Goal: Task Accomplishment & Management: Manage account settings

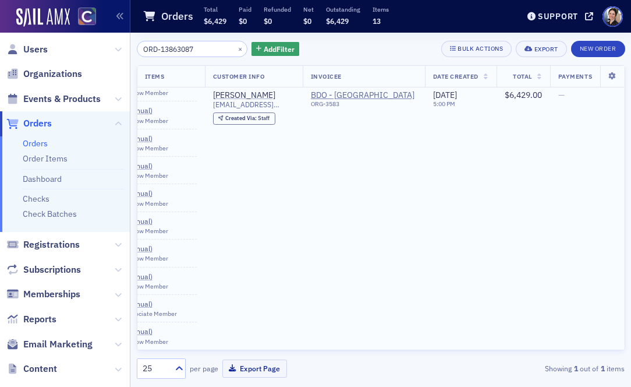
scroll to position [96, 0]
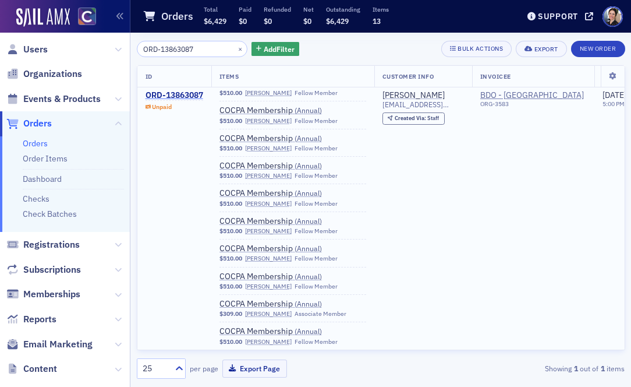
click at [188, 90] on div "ORD-13863087" at bounding box center [175, 95] width 58 height 10
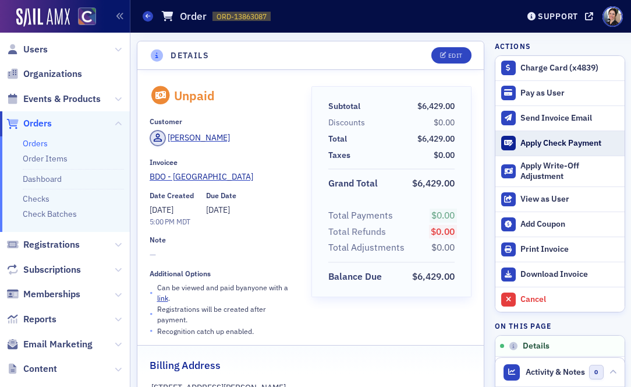
click at [574, 145] on div "Apply Check Payment" at bounding box center [570, 143] width 98 height 10
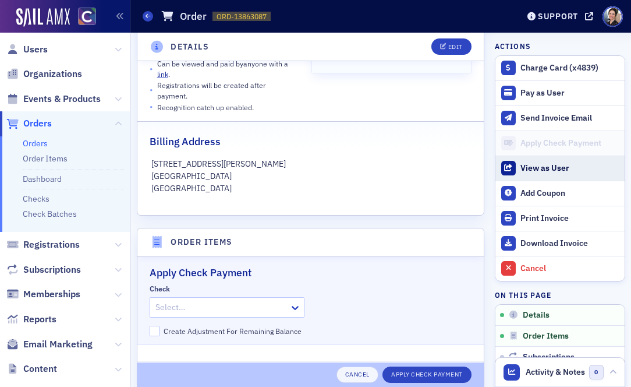
scroll to position [404, 0]
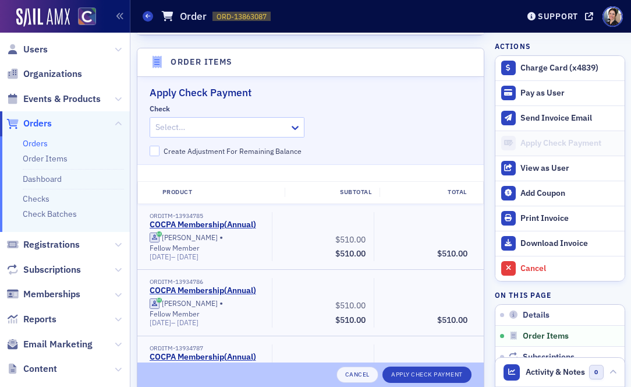
click at [211, 120] on div at bounding box center [221, 127] width 134 height 15
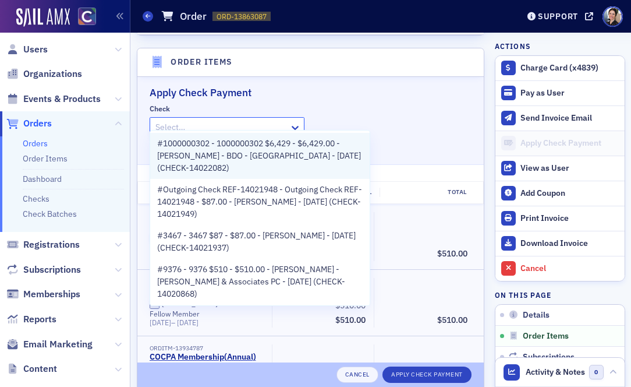
click at [215, 153] on span "#1000000302 - 1000000302 $6,429 - $6,429.00 - Joel Shuman - BDO - Denver - 9/5/…" at bounding box center [260, 155] width 206 height 37
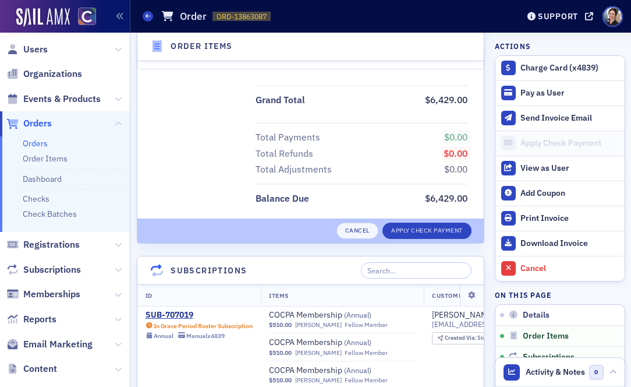
scroll to position [1430, 0]
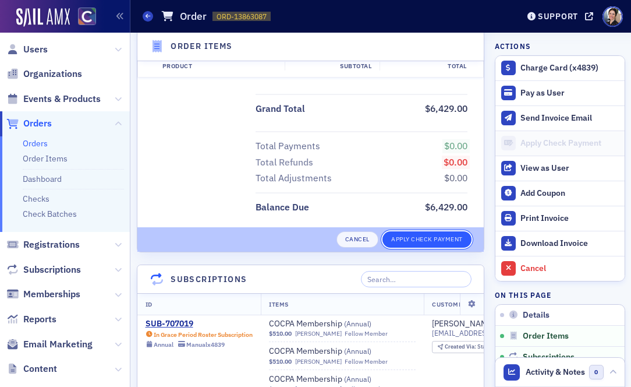
click at [432, 231] on button "Apply Check Payment" at bounding box center [427, 239] width 89 height 16
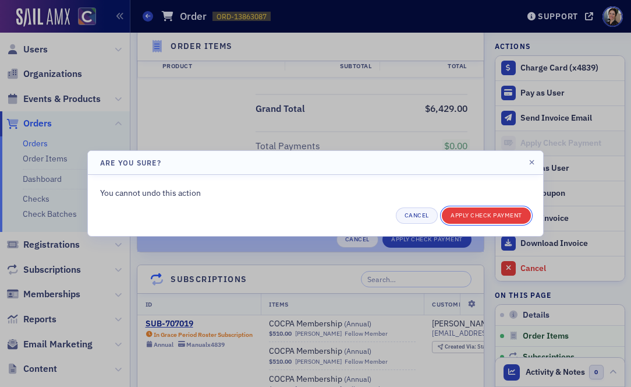
click at [480, 215] on button "Apply Check Payment" at bounding box center [486, 215] width 89 height 16
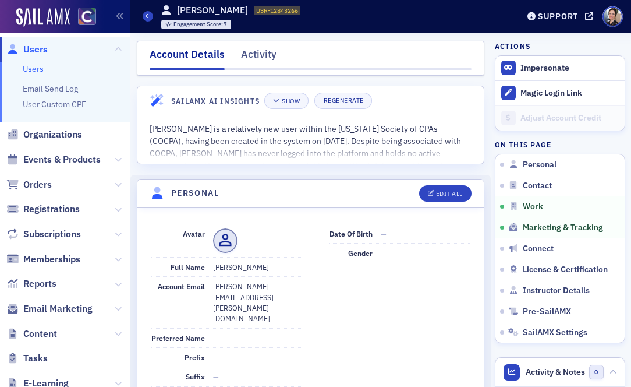
scroll to position [1054, 0]
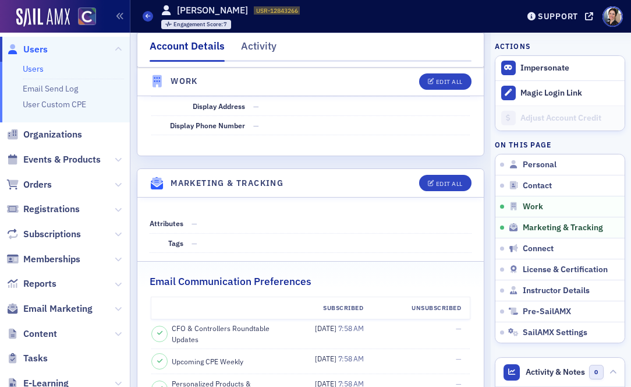
click at [53, 186] on span "Orders" at bounding box center [65, 184] width 130 height 25
click at [41, 185] on span "Orders" at bounding box center [37, 184] width 29 height 13
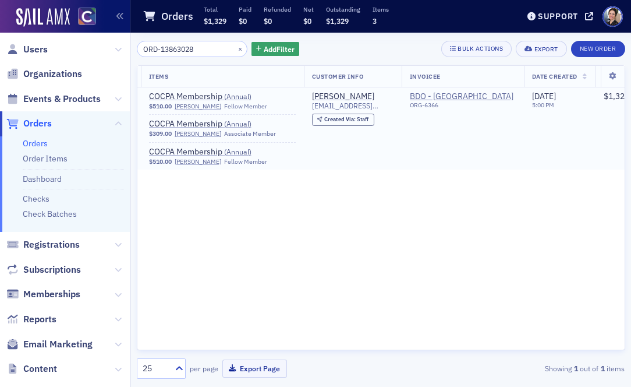
scroll to position [0, 174]
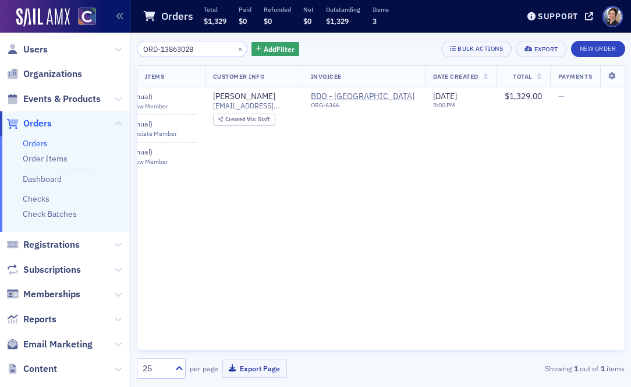
type input "ORD-13863028"
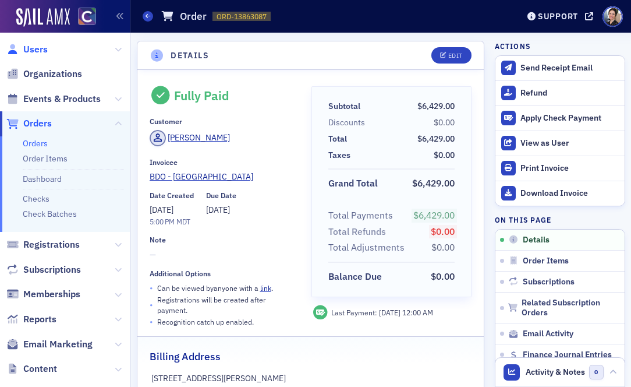
click at [37, 44] on span "Users" at bounding box center [35, 49] width 24 height 13
click at [36, 48] on span "Users" at bounding box center [35, 49] width 24 height 13
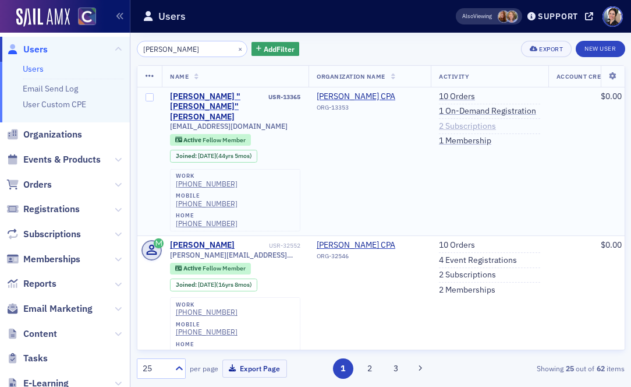
type input "[PERSON_NAME]"
click at [483, 126] on link "2 Subscriptions" at bounding box center [467, 126] width 57 height 10
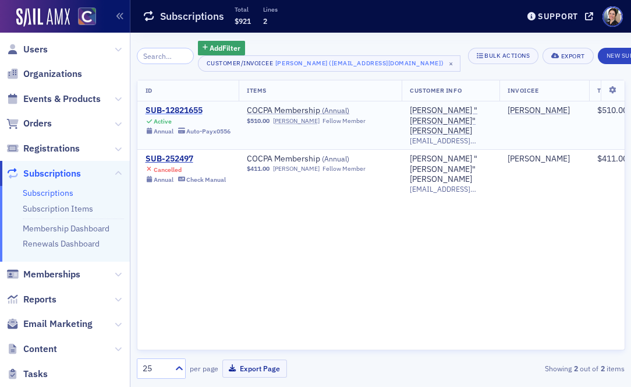
click at [168, 111] on div "SUB-12821655" at bounding box center [189, 110] width 86 height 10
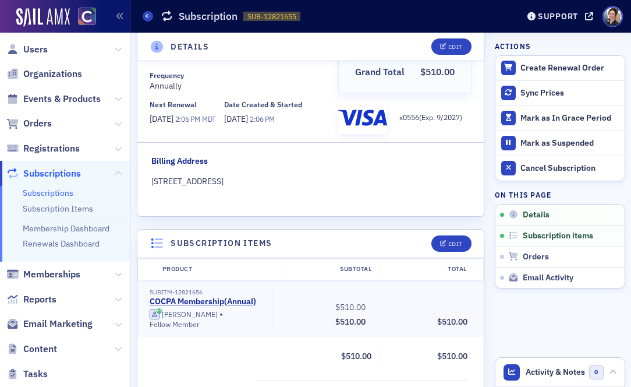
scroll to position [49, 0]
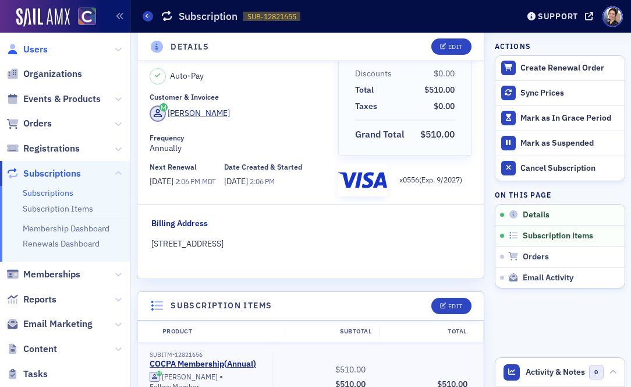
click at [33, 51] on span "Users" at bounding box center [35, 49] width 24 height 13
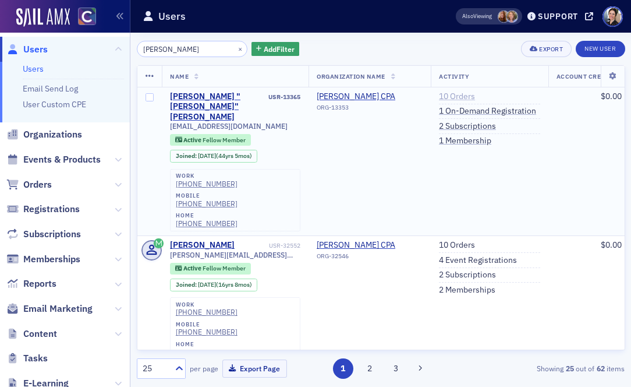
click at [475, 94] on link "10 Orders" at bounding box center [457, 96] width 36 height 10
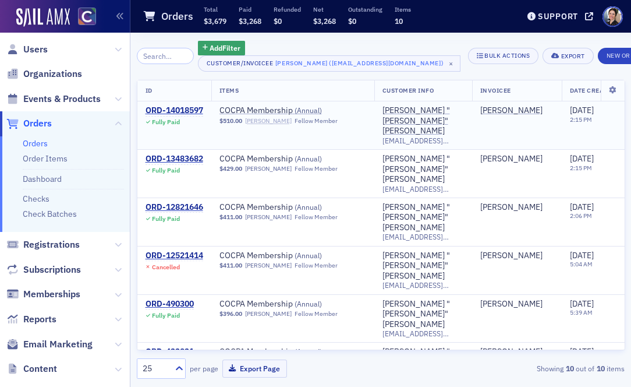
scroll to position [0, 134]
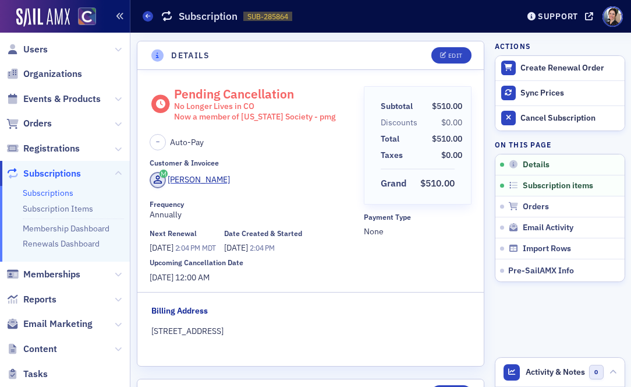
scroll to position [3, 0]
